Goal: Navigation & Orientation: Find specific page/section

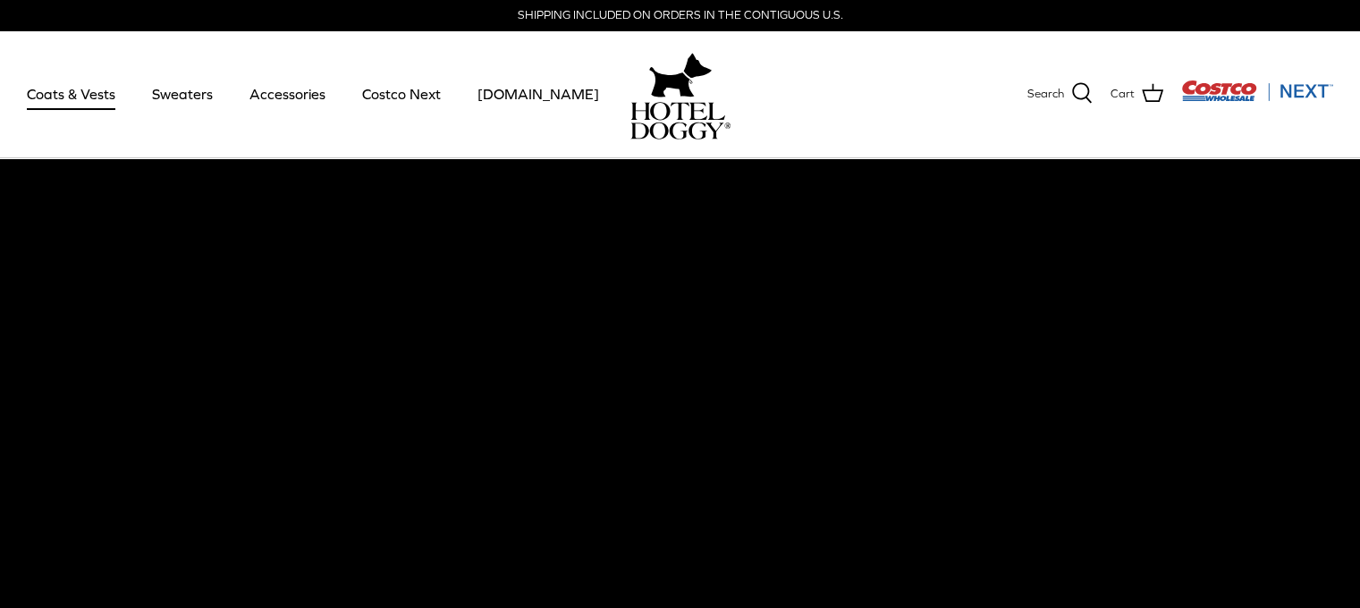
click at [84, 100] on link "Coats & Vests" at bounding box center [71, 94] width 121 height 61
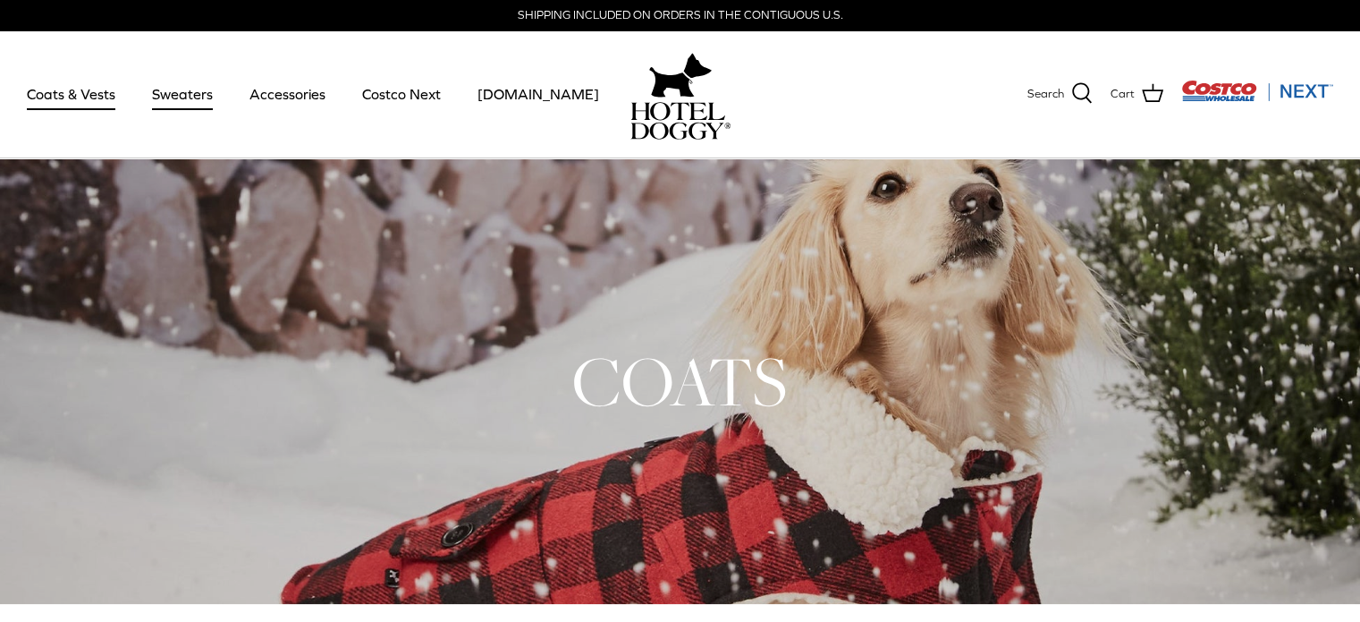
click at [203, 107] on link "Sweaters" at bounding box center [182, 94] width 93 height 61
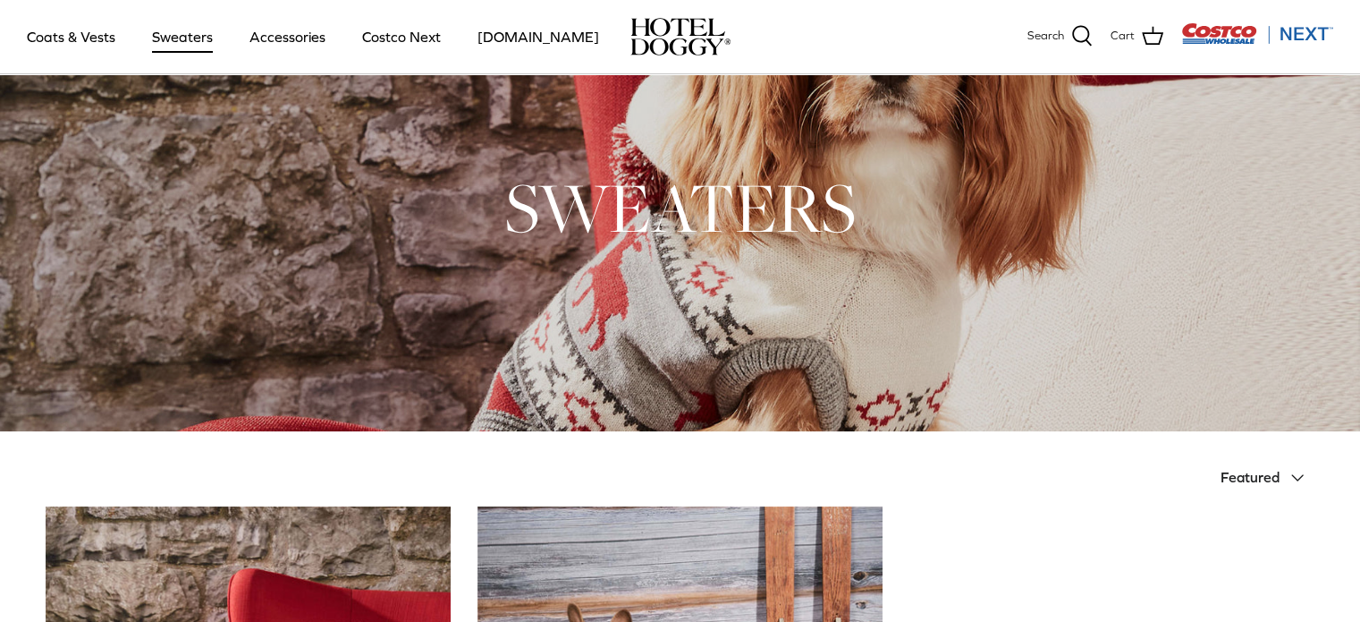
scroll to position [47, 0]
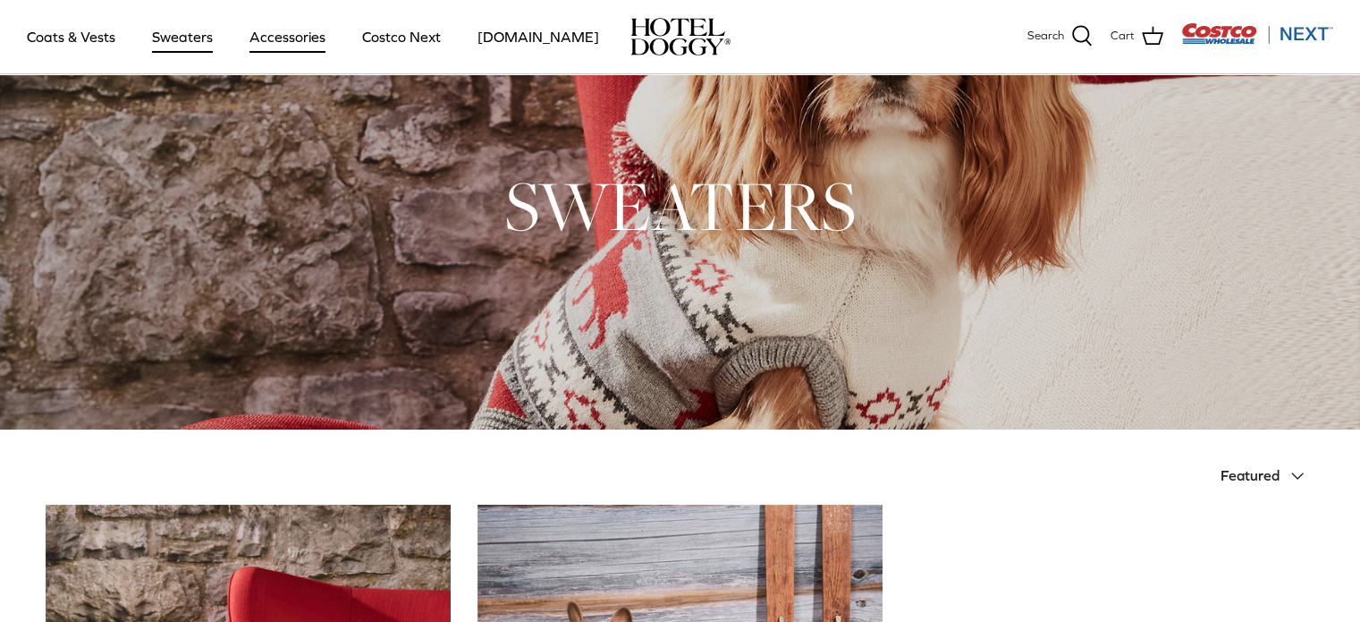
click at [292, 39] on link "Accessories" at bounding box center [287, 36] width 108 height 61
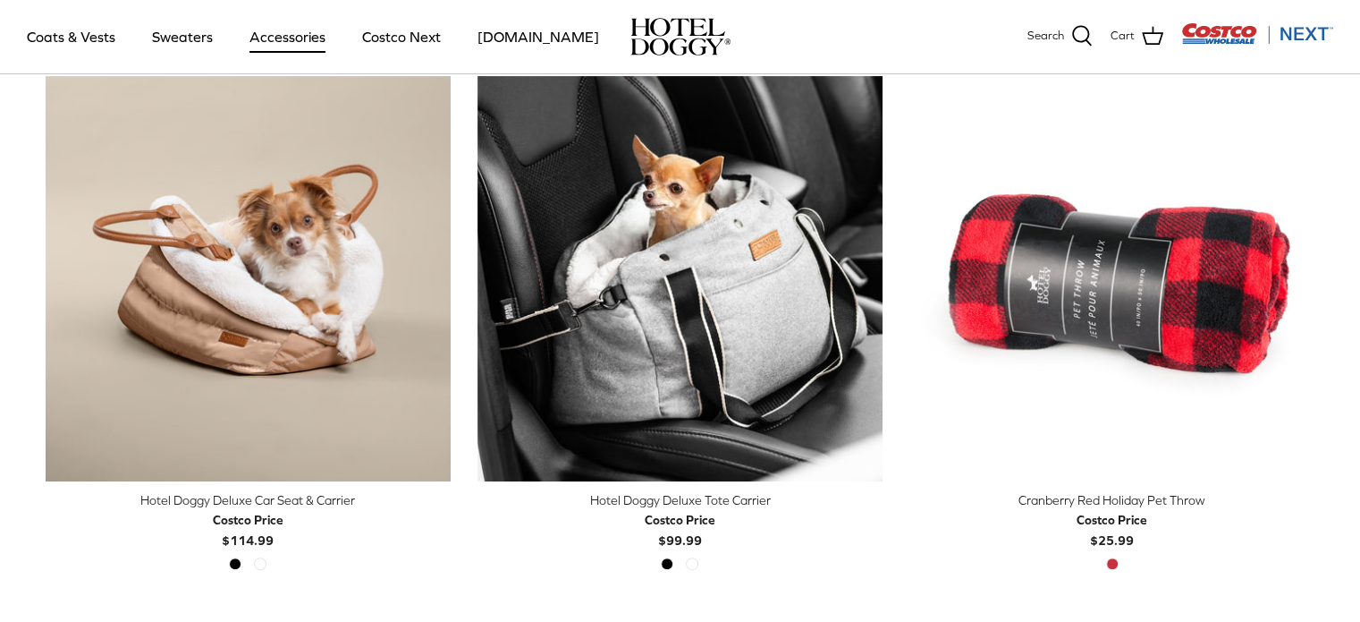
scroll to position [469, 0]
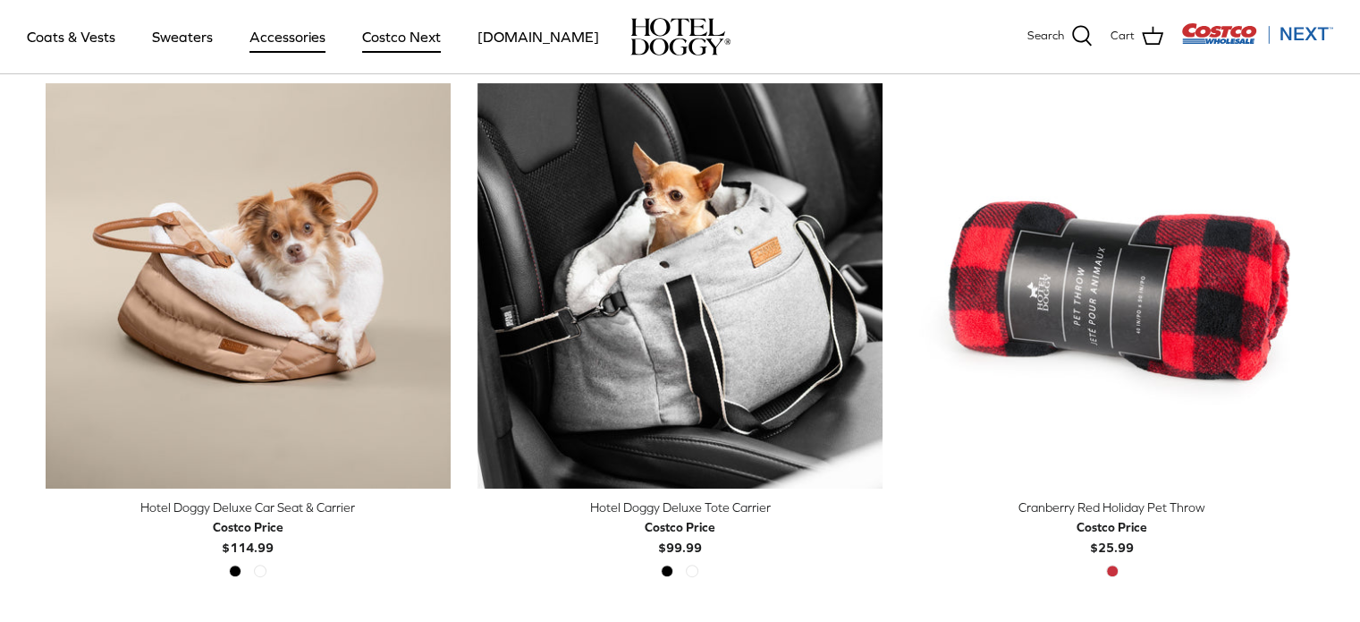
click at [403, 40] on link "Costco Next" at bounding box center [401, 36] width 111 height 61
